Goal: Task Accomplishment & Management: Use online tool/utility

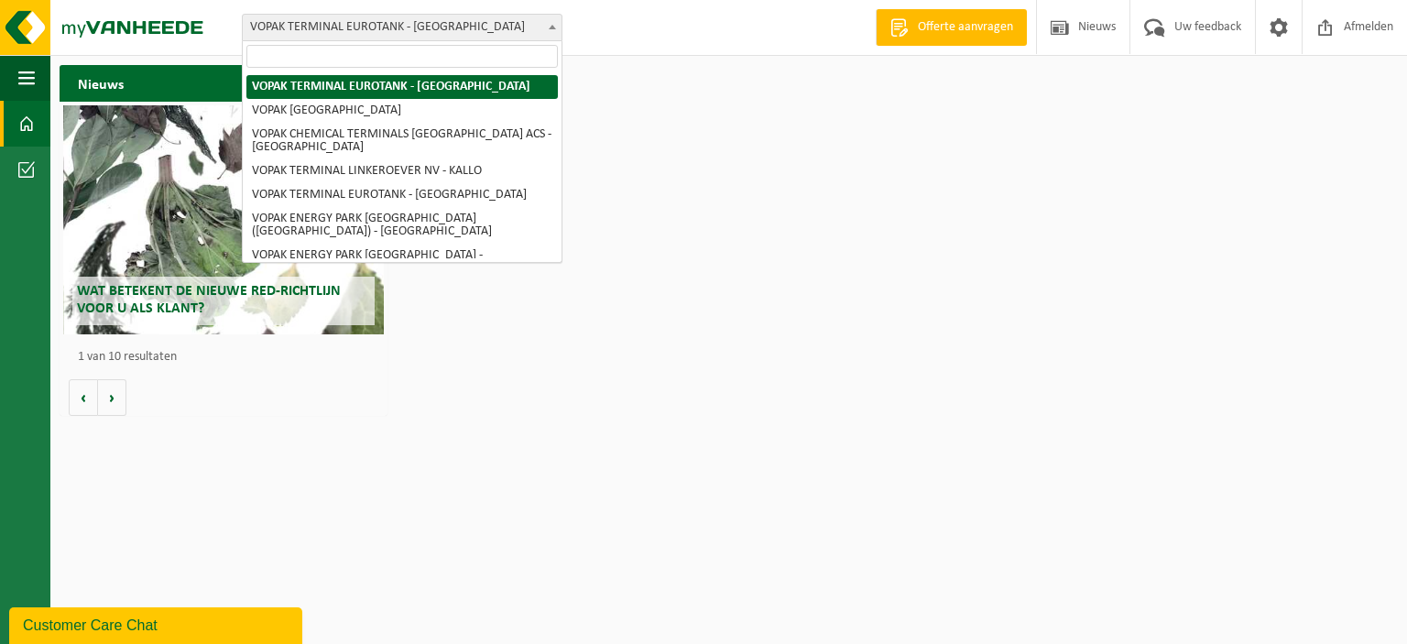
click at [549, 27] on b at bounding box center [552, 27] width 7 height 5
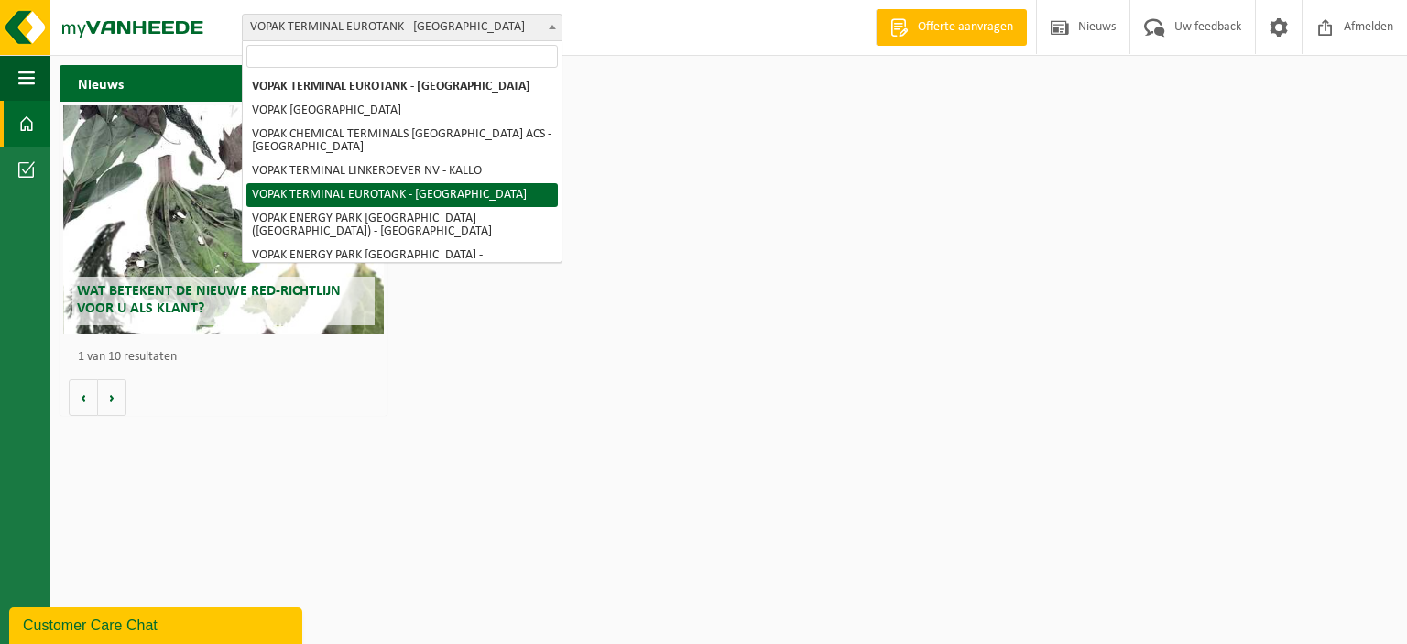
select select "2100"
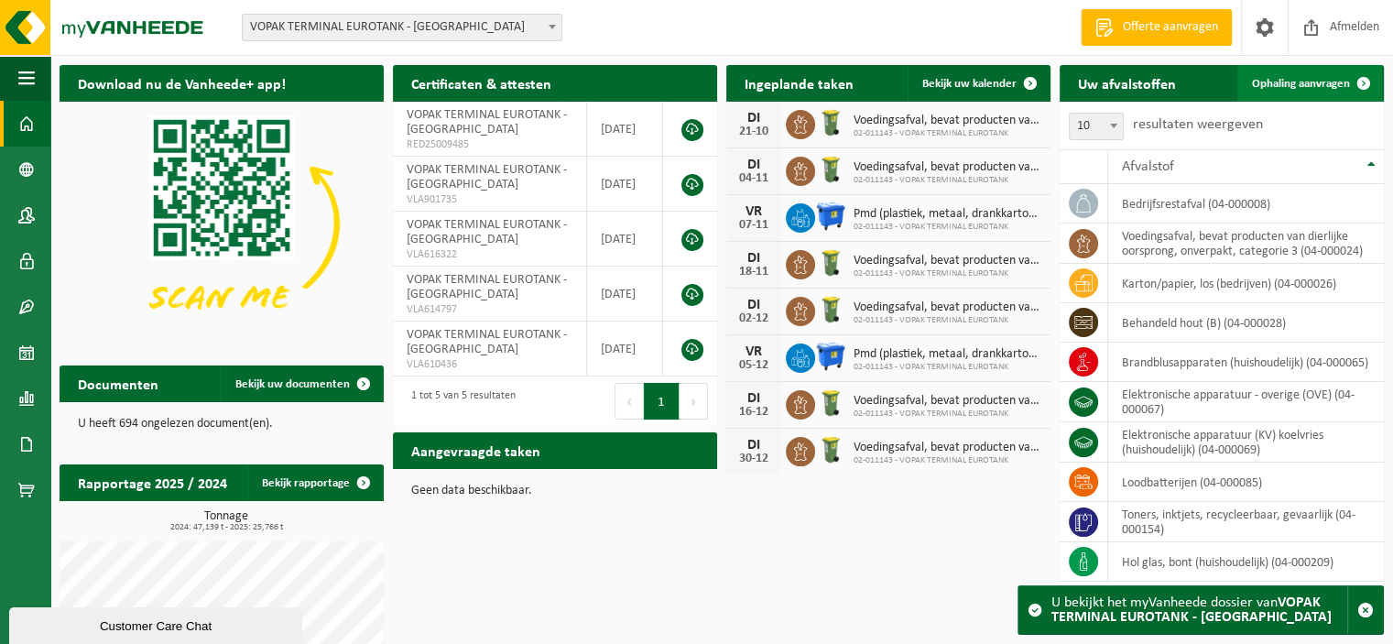
click at [1283, 85] on span "Ophaling aanvragen" at bounding box center [1301, 84] width 98 height 12
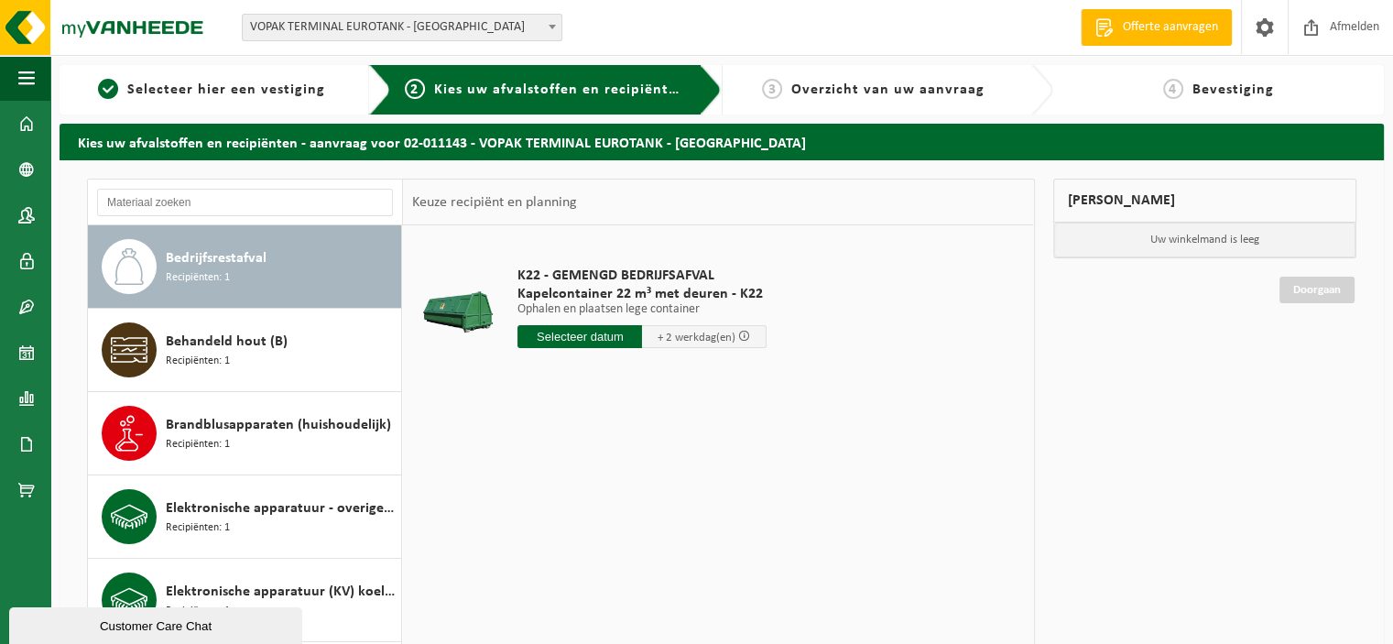
click at [580, 336] on input "text" at bounding box center [579, 336] width 125 height 23
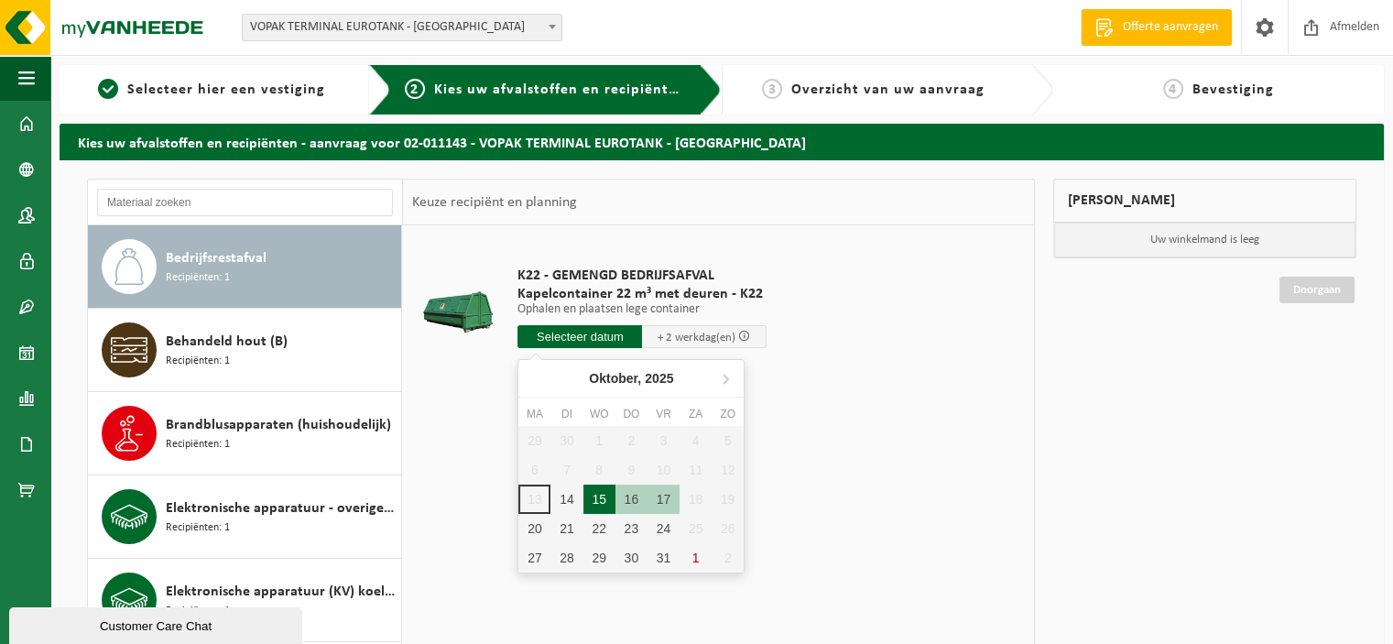
click at [601, 500] on div "15" at bounding box center [599, 498] width 32 height 29
type input "Van 2025-10-15"
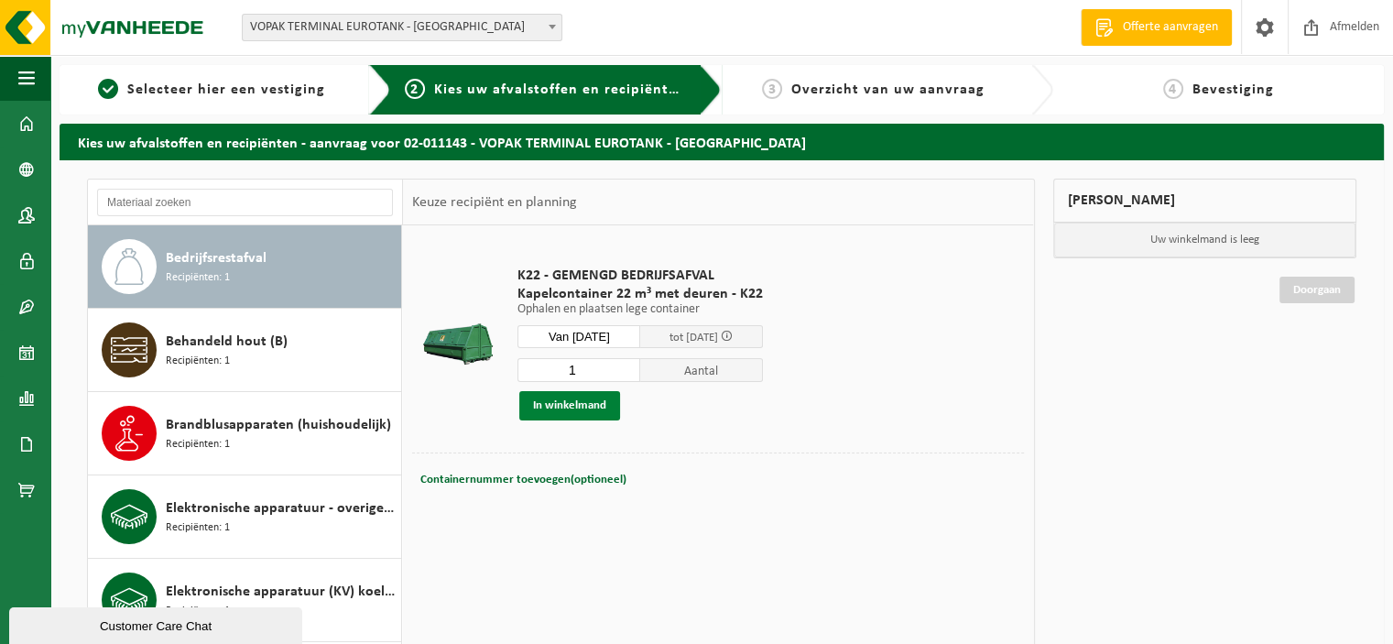
click at [575, 407] on button "In winkelmand" at bounding box center [569, 405] width 101 height 29
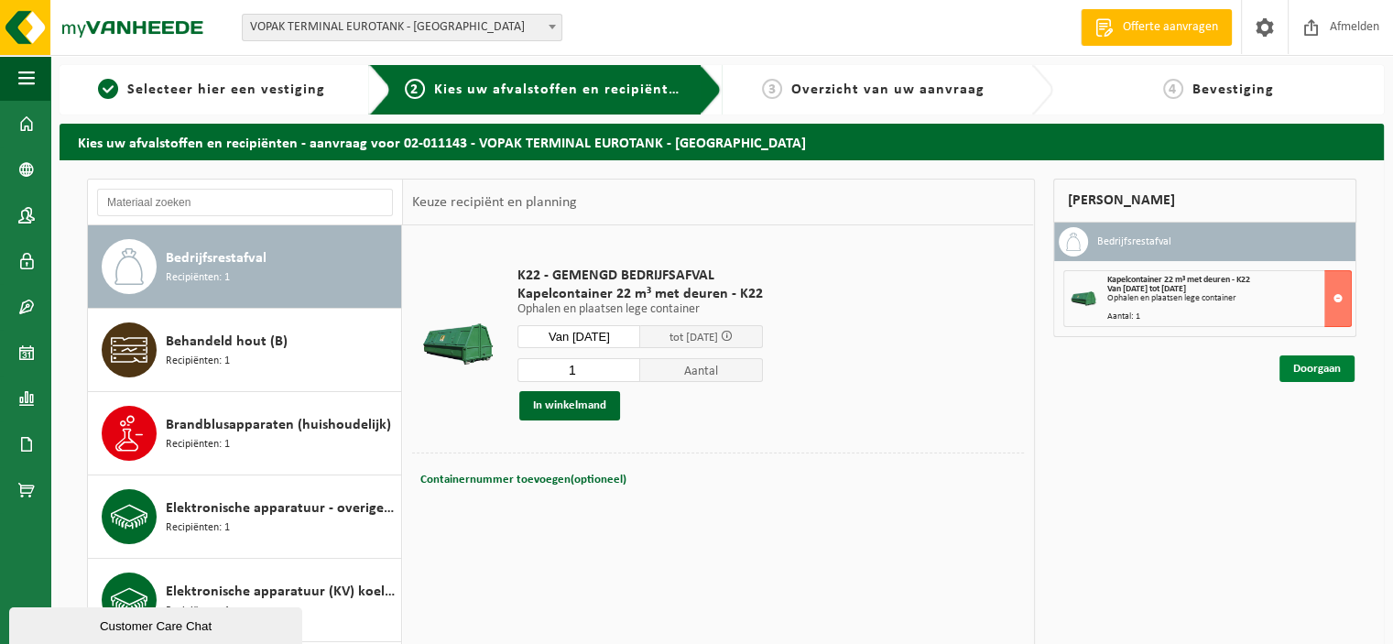
click at [1328, 364] on link "Doorgaan" at bounding box center [1316, 368] width 75 height 27
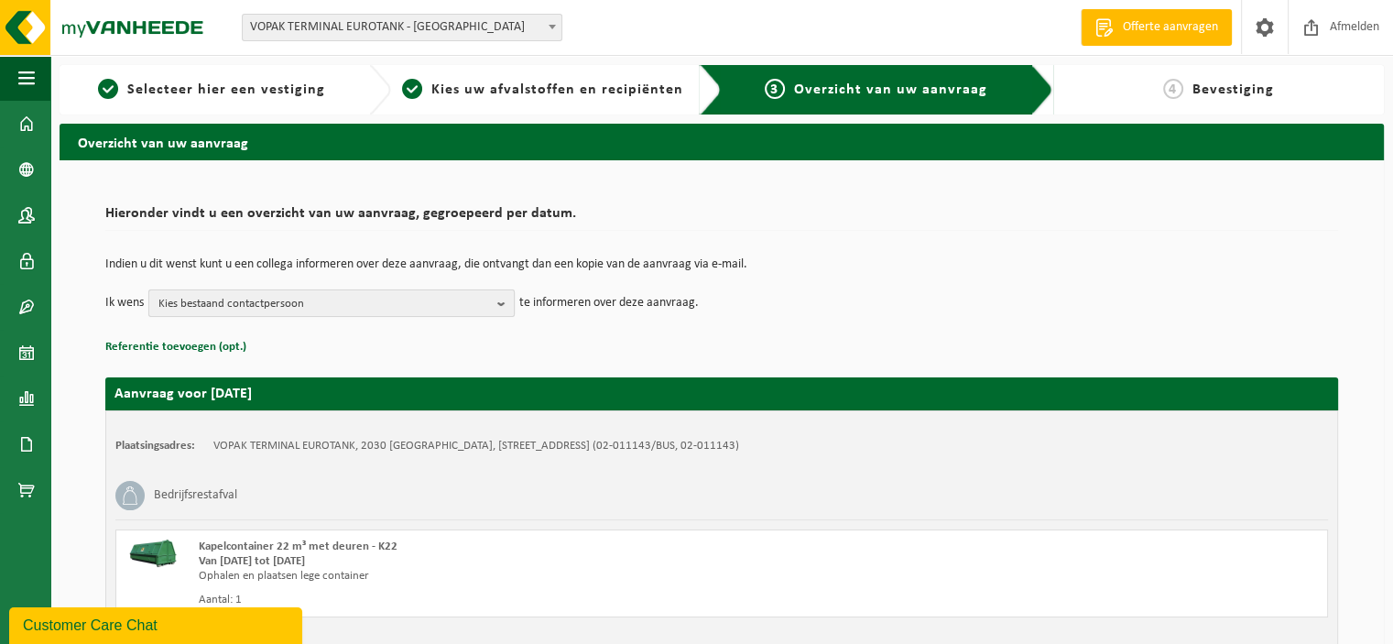
click at [501, 302] on b "button" at bounding box center [505, 303] width 16 height 26
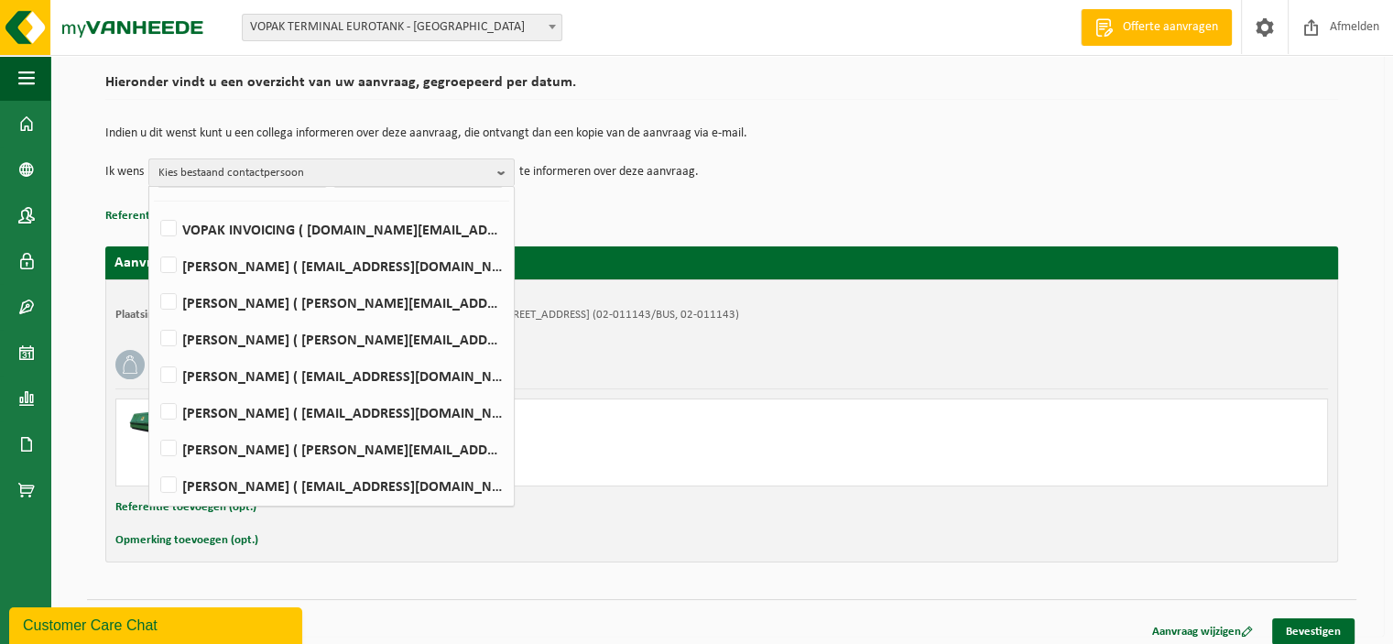
scroll to position [140, 0]
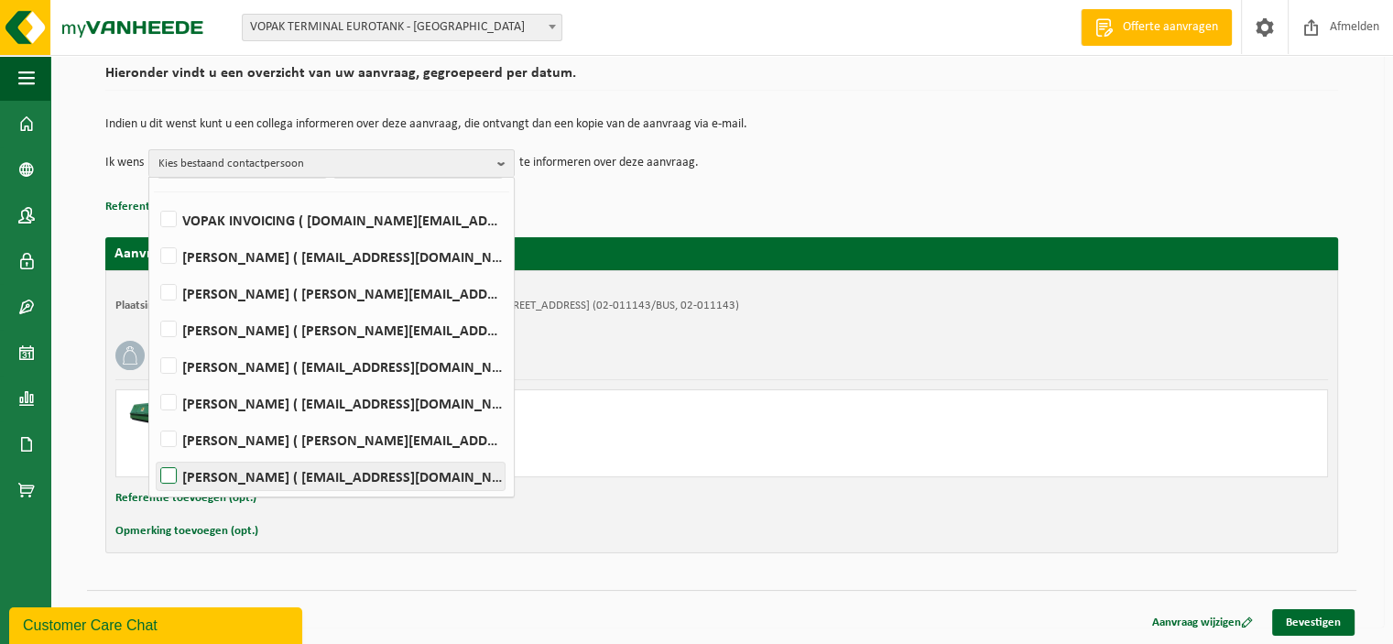
click at [172, 469] on label "Koen Vereecken ( koen.vereecken@vopak.com )" at bounding box center [331, 475] width 348 height 27
click at [154, 453] on input "Koen Vereecken ( koen.vereecken@vopak.com )" at bounding box center [153, 452] width 1 height 1
checkbox input "true"
click at [165, 400] on label "Jason Van Esbroeck ( jason.van.esbroeck@vopak.com )" at bounding box center [331, 402] width 348 height 27
click at [154, 380] on input "Jason Van Esbroeck ( jason.van.esbroeck@vopak.com )" at bounding box center [153, 379] width 1 height 1
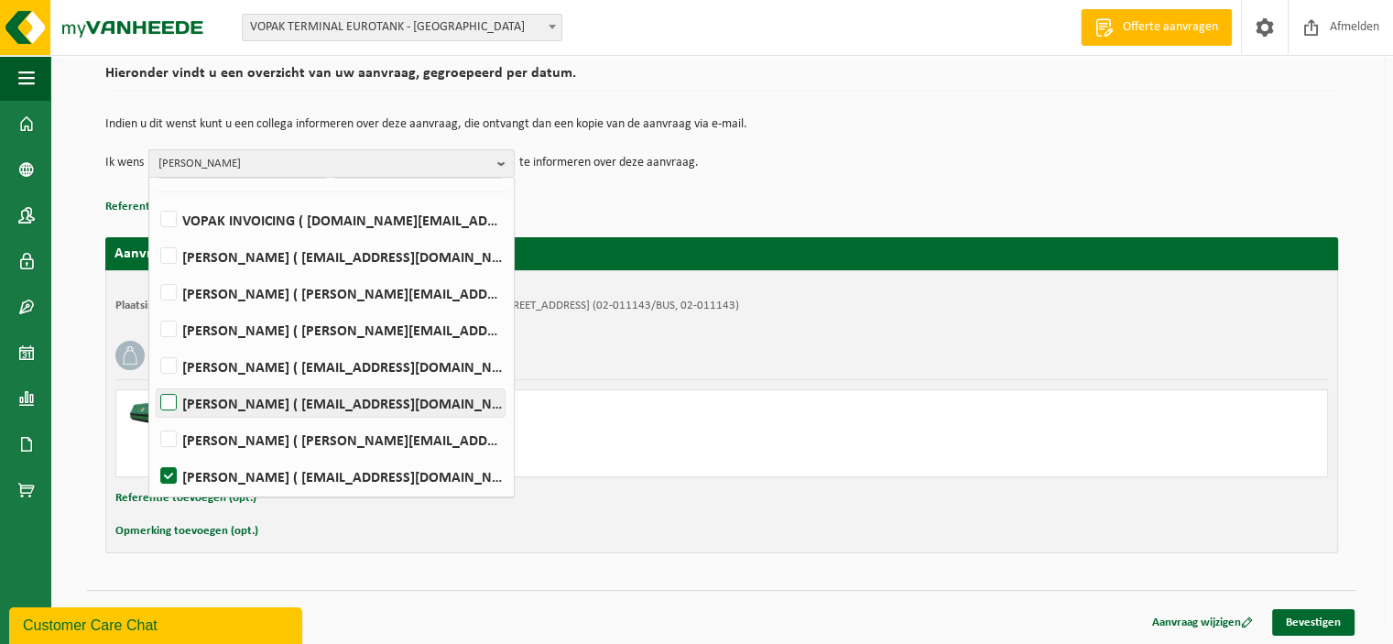
checkbox input "true"
click at [748, 208] on p "Referentie toevoegen (opt.)" at bounding box center [721, 207] width 1233 height 24
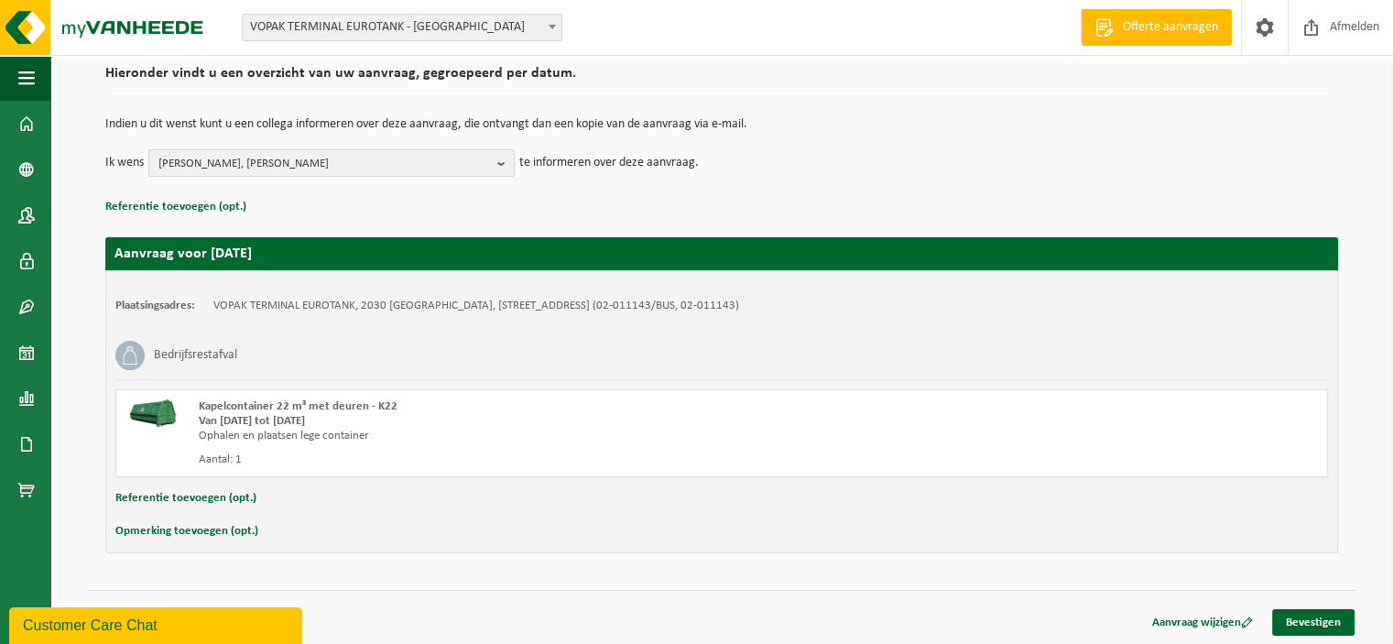
click at [505, 164] on b "button" at bounding box center [505, 163] width 16 height 26
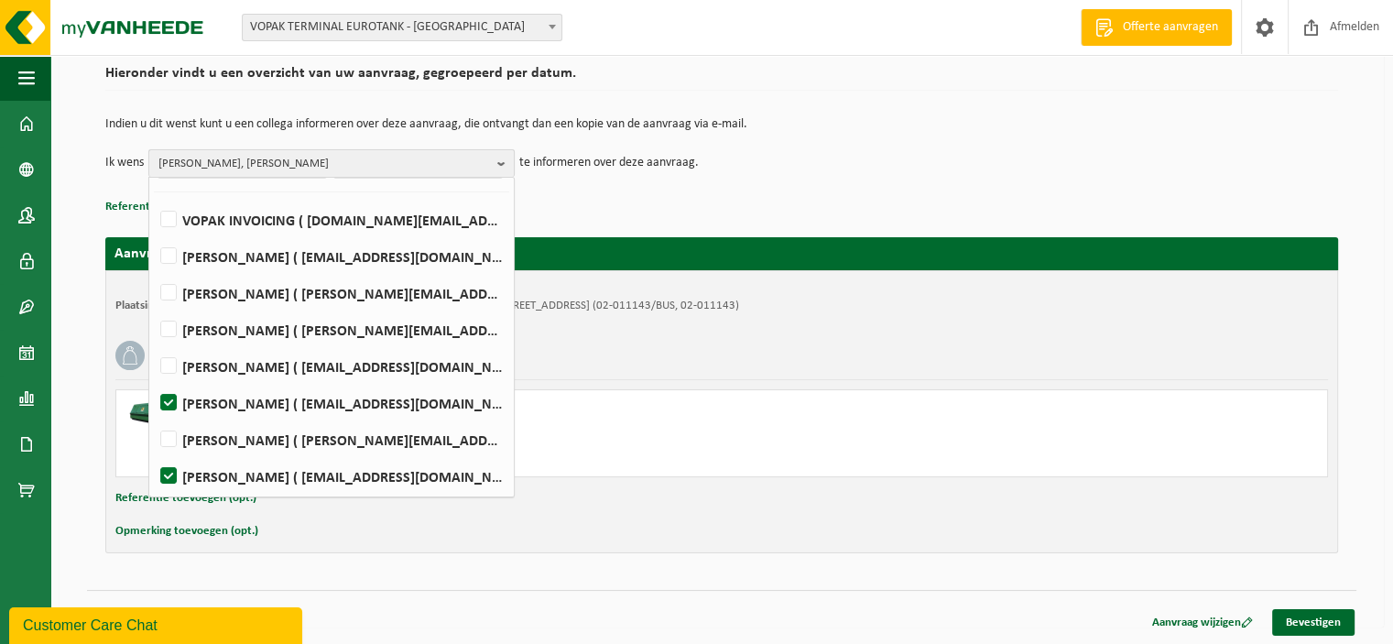
click at [505, 164] on b "button" at bounding box center [505, 163] width 16 height 27
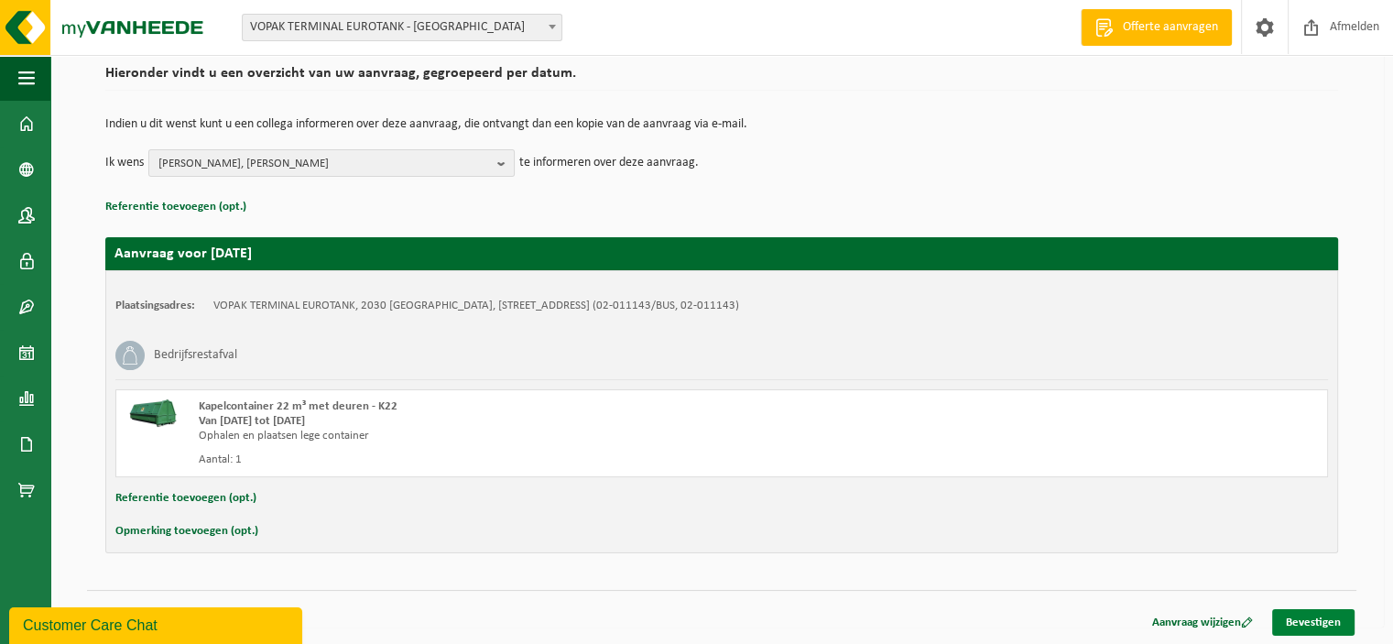
click at [1304, 620] on link "Bevestigen" at bounding box center [1313, 622] width 82 height 27
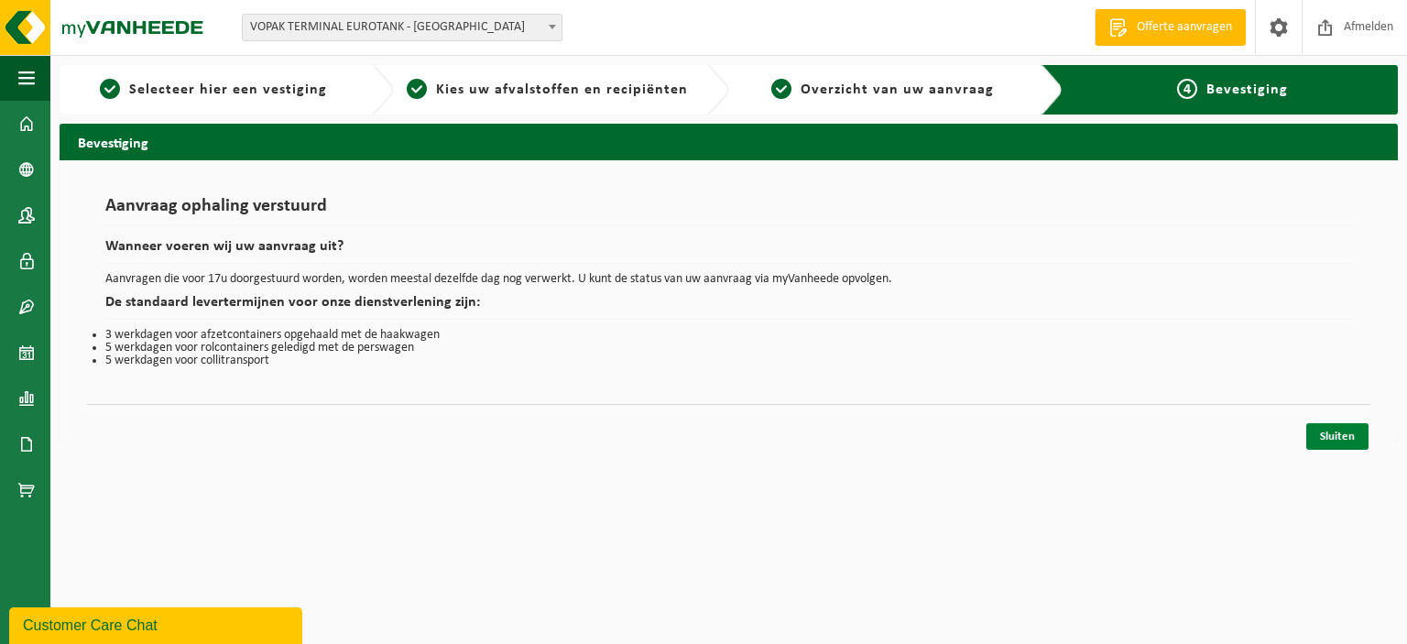
click at [1330, 431] on link "Sluiten" at bounding box center [1337, 436] width 62 height 27
